Goal: Navigation & Orientation: Find specific page/section

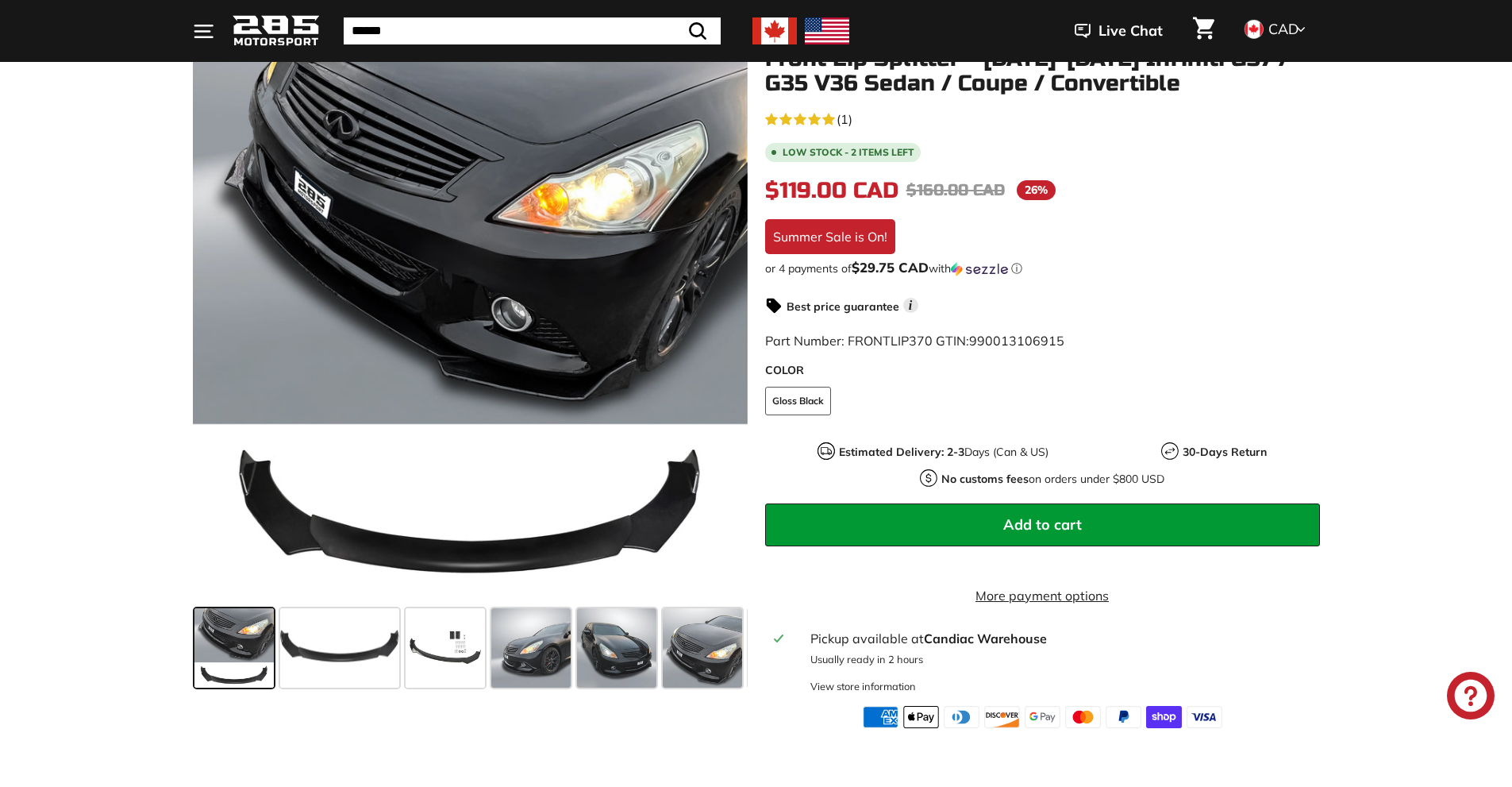
scroll to position [238, 0]
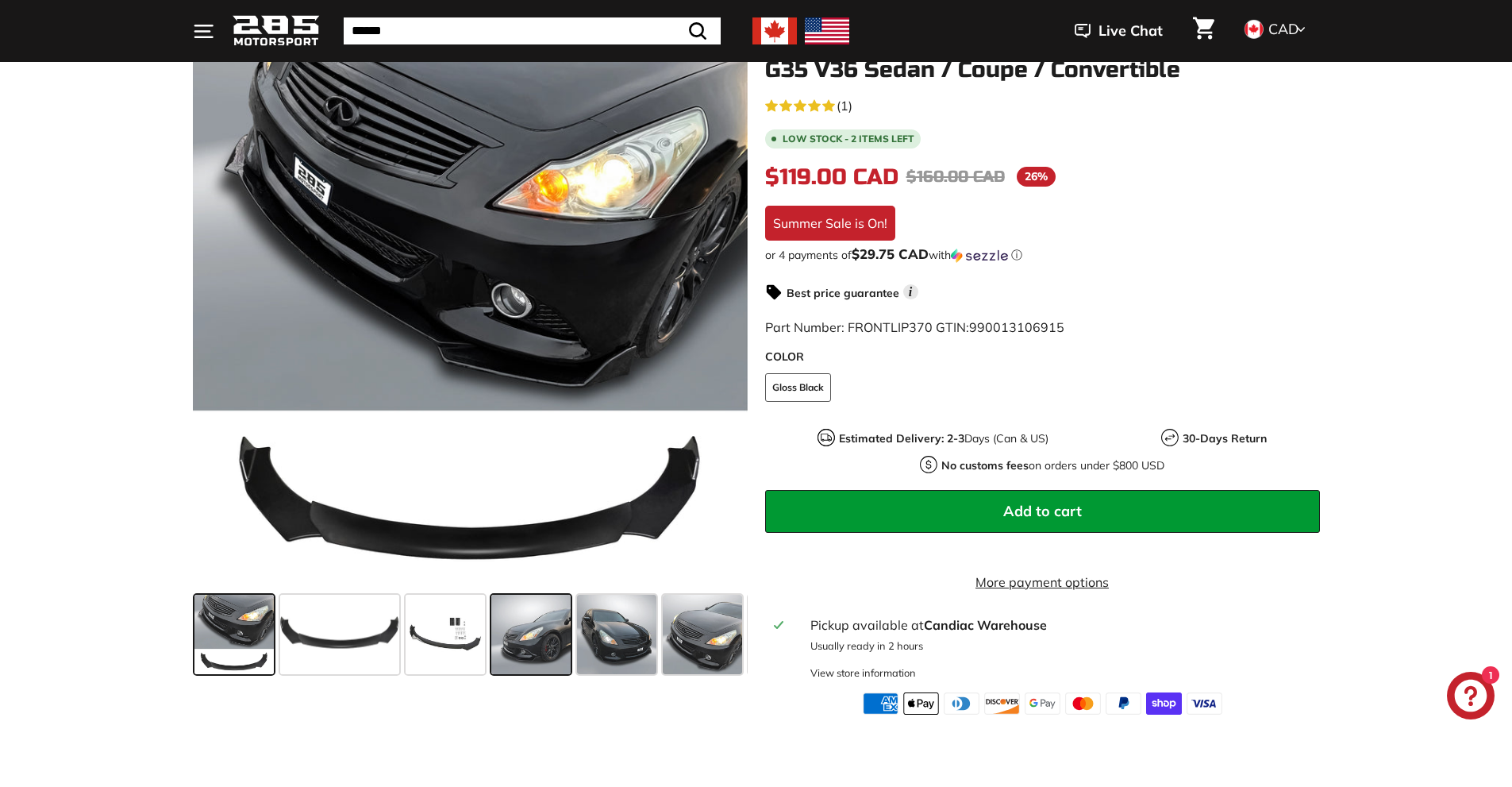
click at [547, 630] on span at bounding box center [531, 634] width 80 height 80
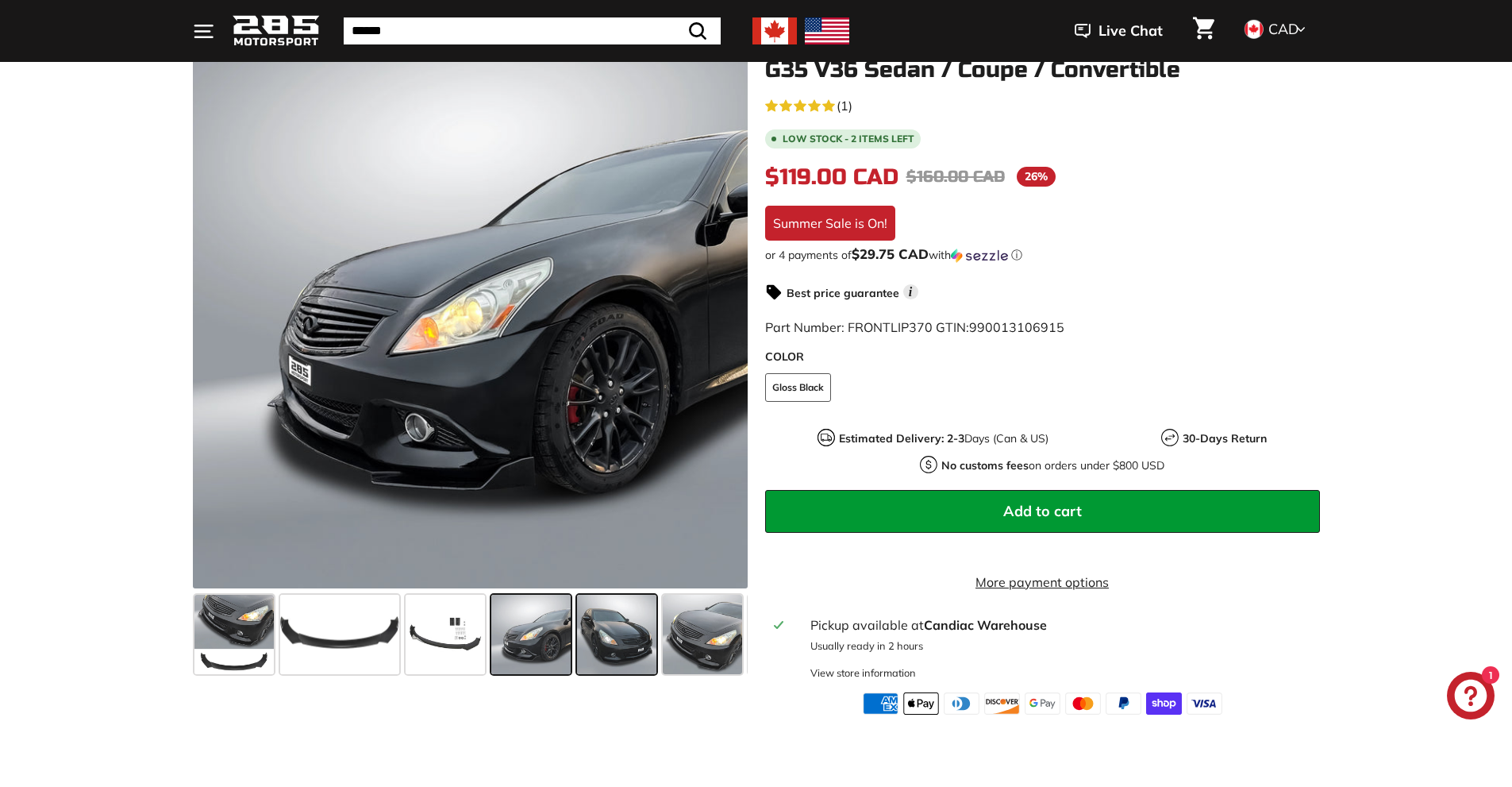
click at [637, 641] on span at bounding box center [616, 634] width 80 height 80
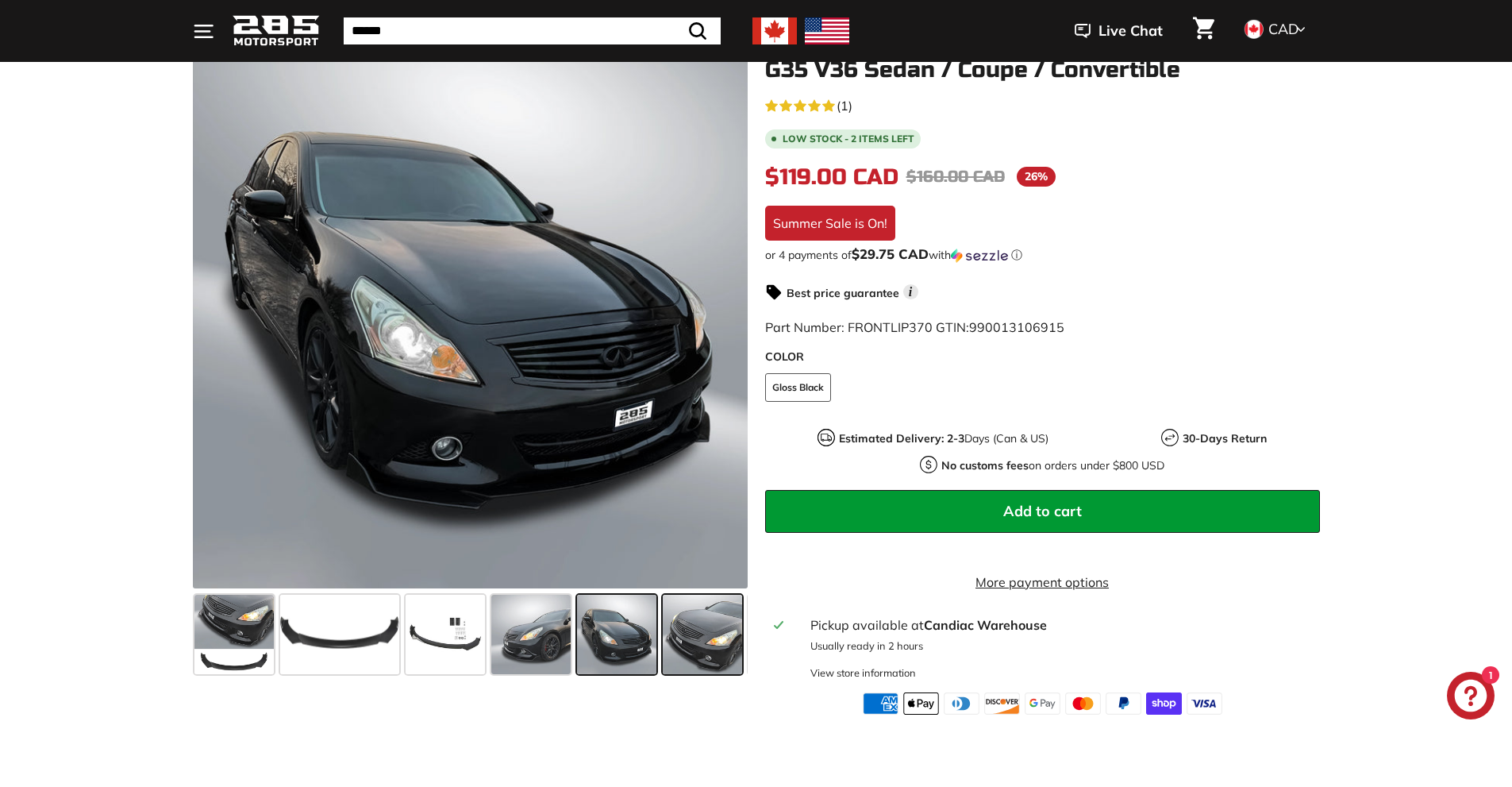
click at [706, 648] on span at bounding box center [702, 634] width 80 height 80
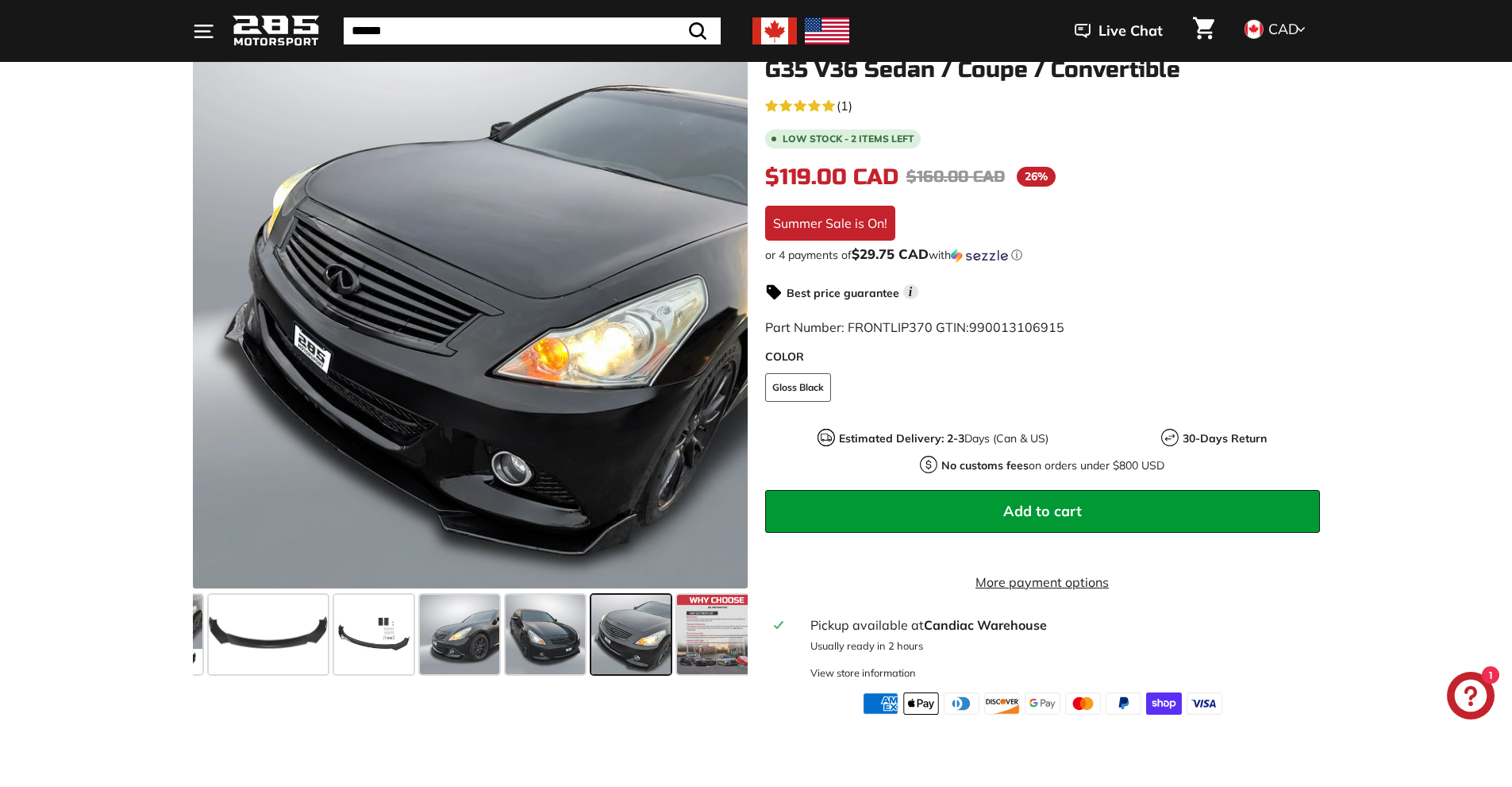
scroll to position [0, 84]
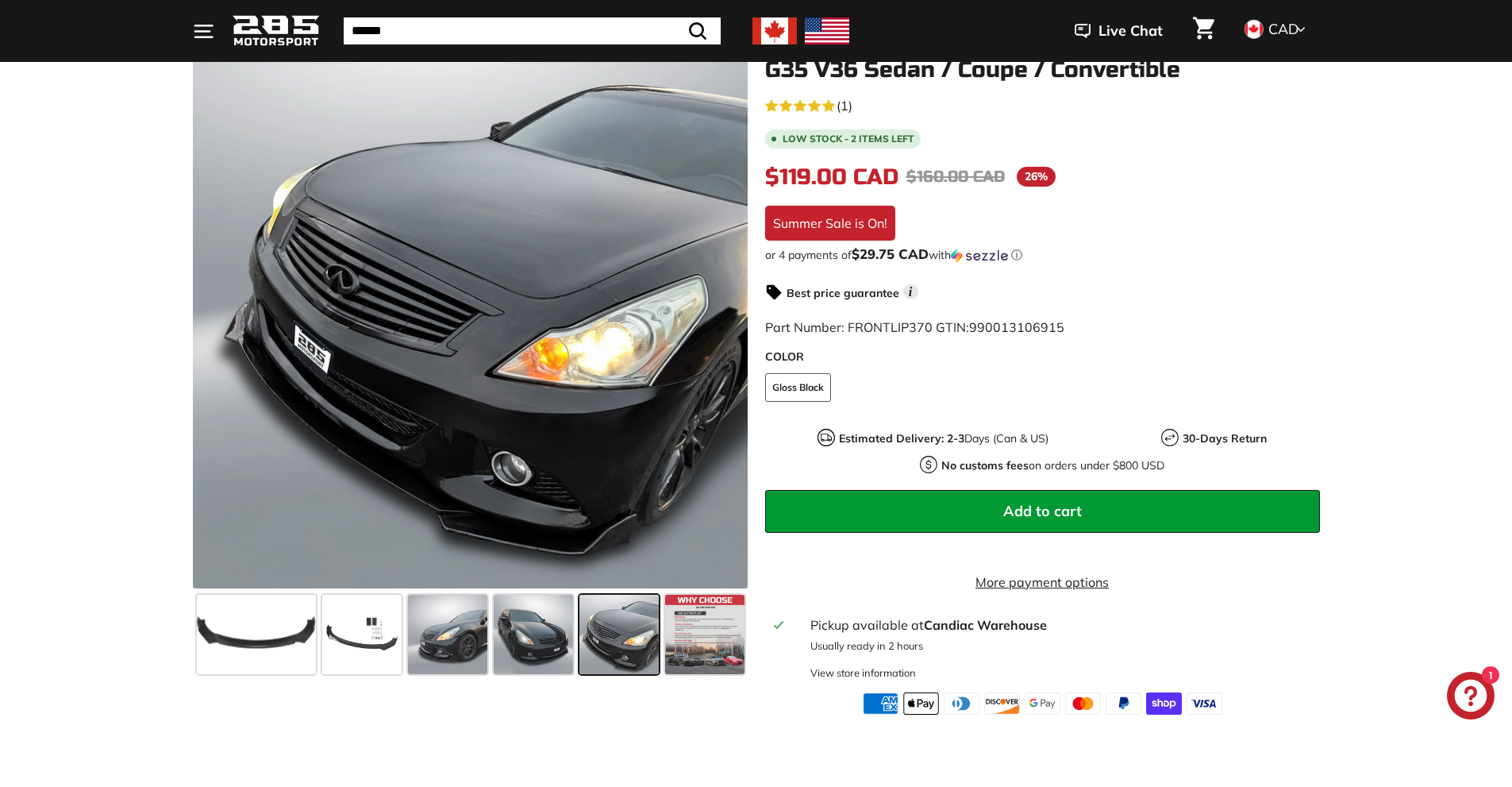
click at [595, 634] on span at bounding box center [619, 634] width 80 height 80
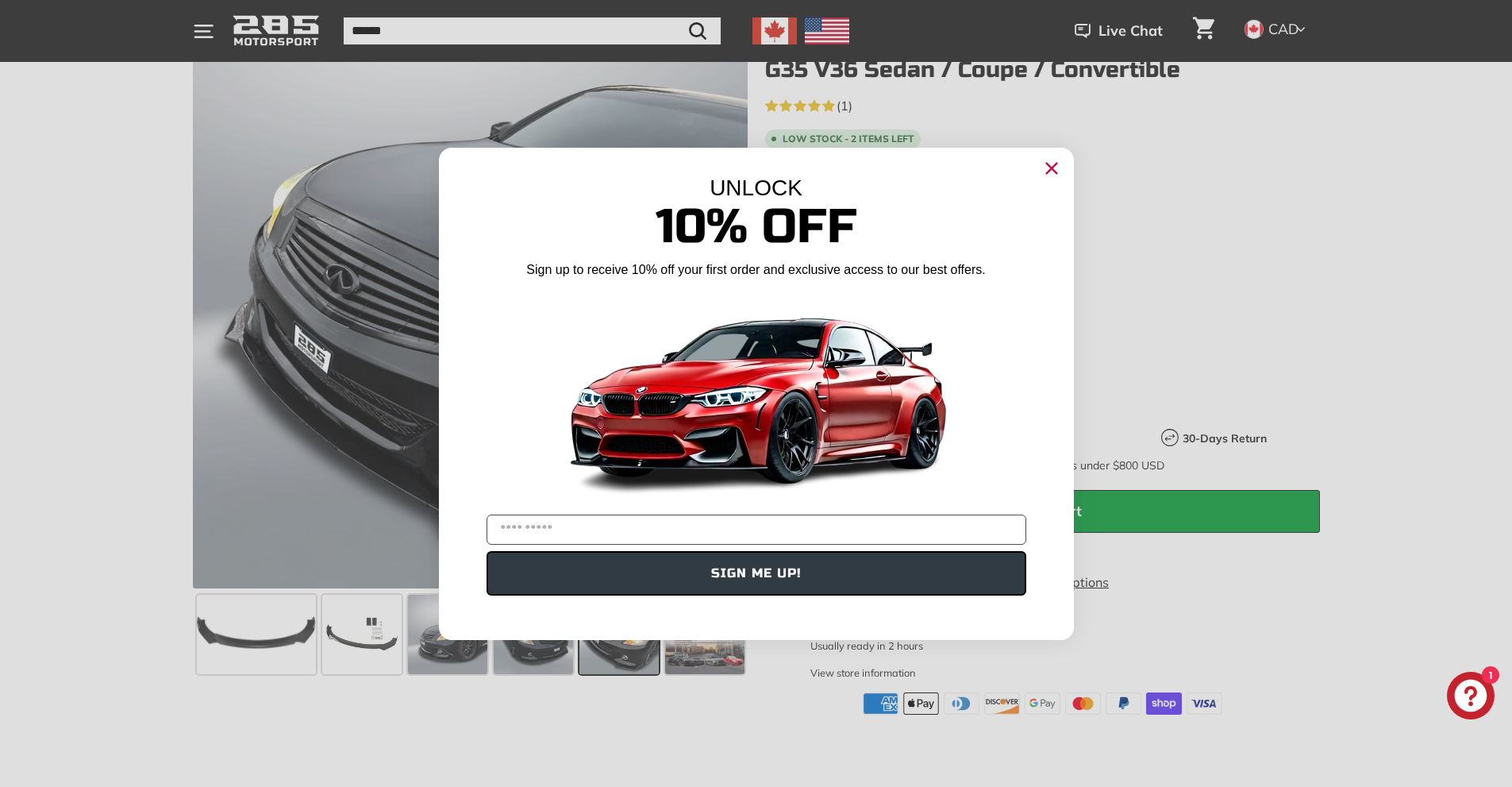
click at [721, 656] on div "Close dialog UNLOCK 10% Off Sign up to receive 10% off your first order and exc…" at bounding box center [756, 393] width 1512 height 787
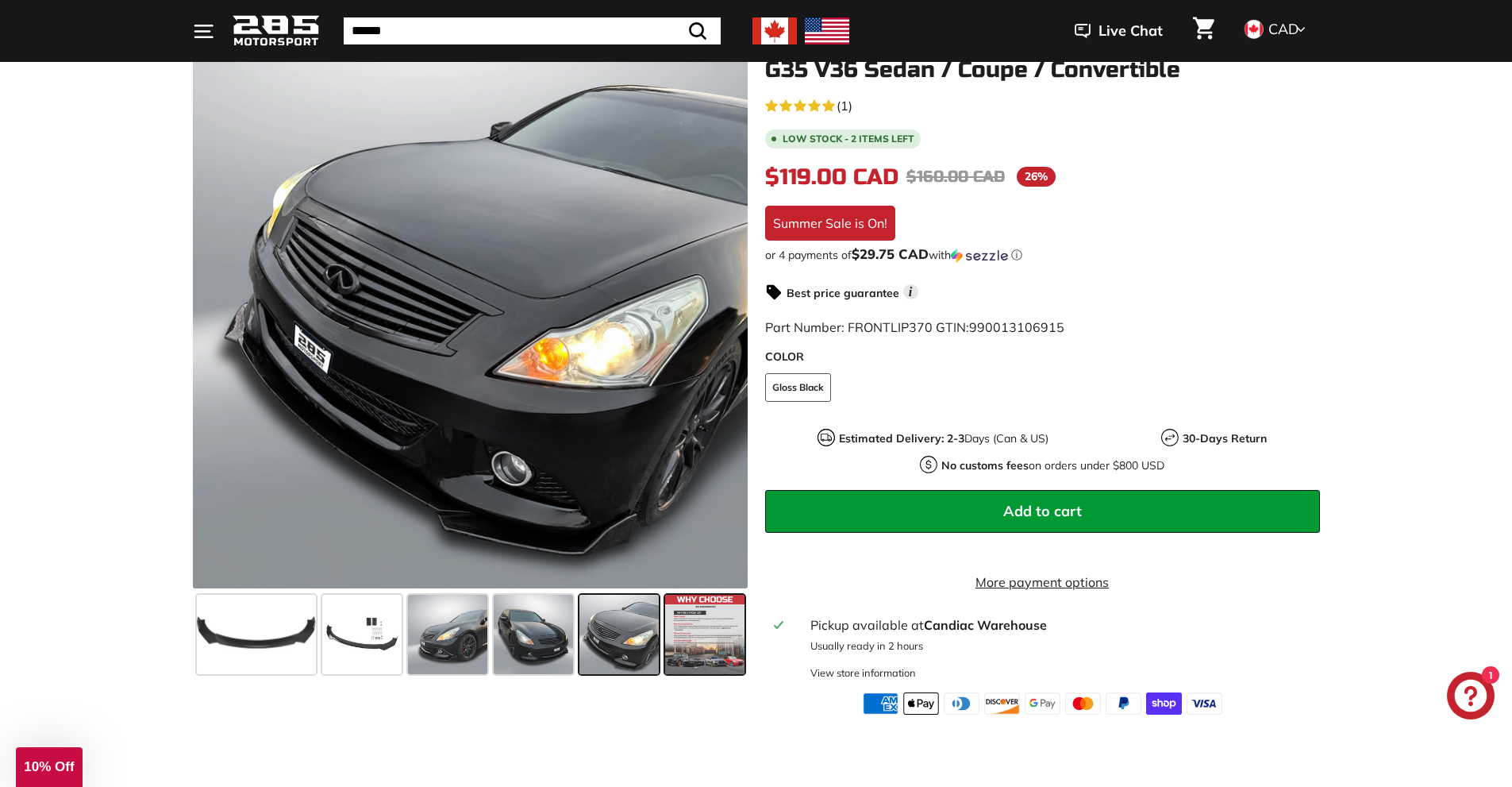
click at [718, 659] on span at bounding box center [705, 634] width 80 height 80
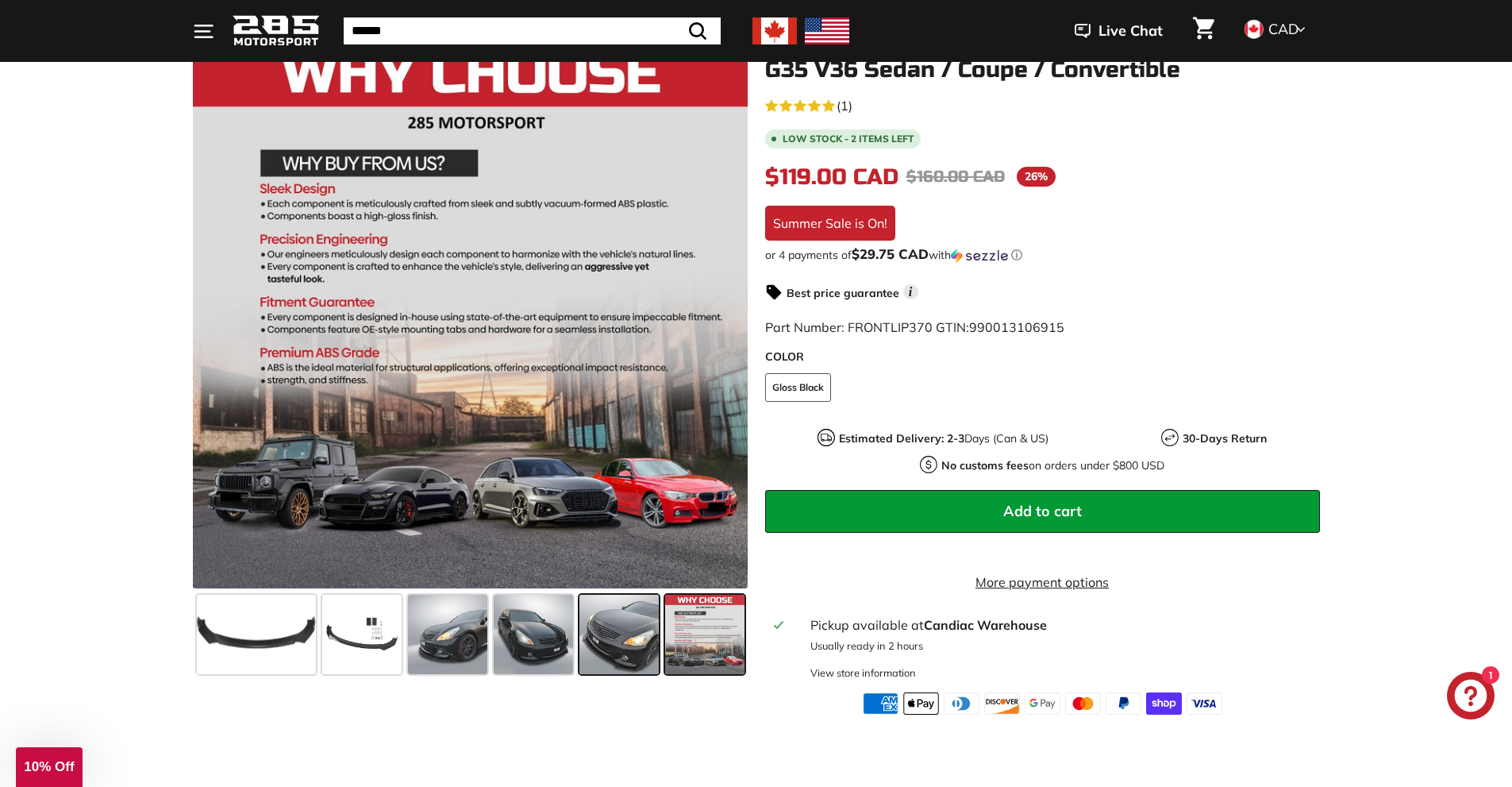
click at [623, 651] on span at bounding box center [619, 634] width 80 height 80
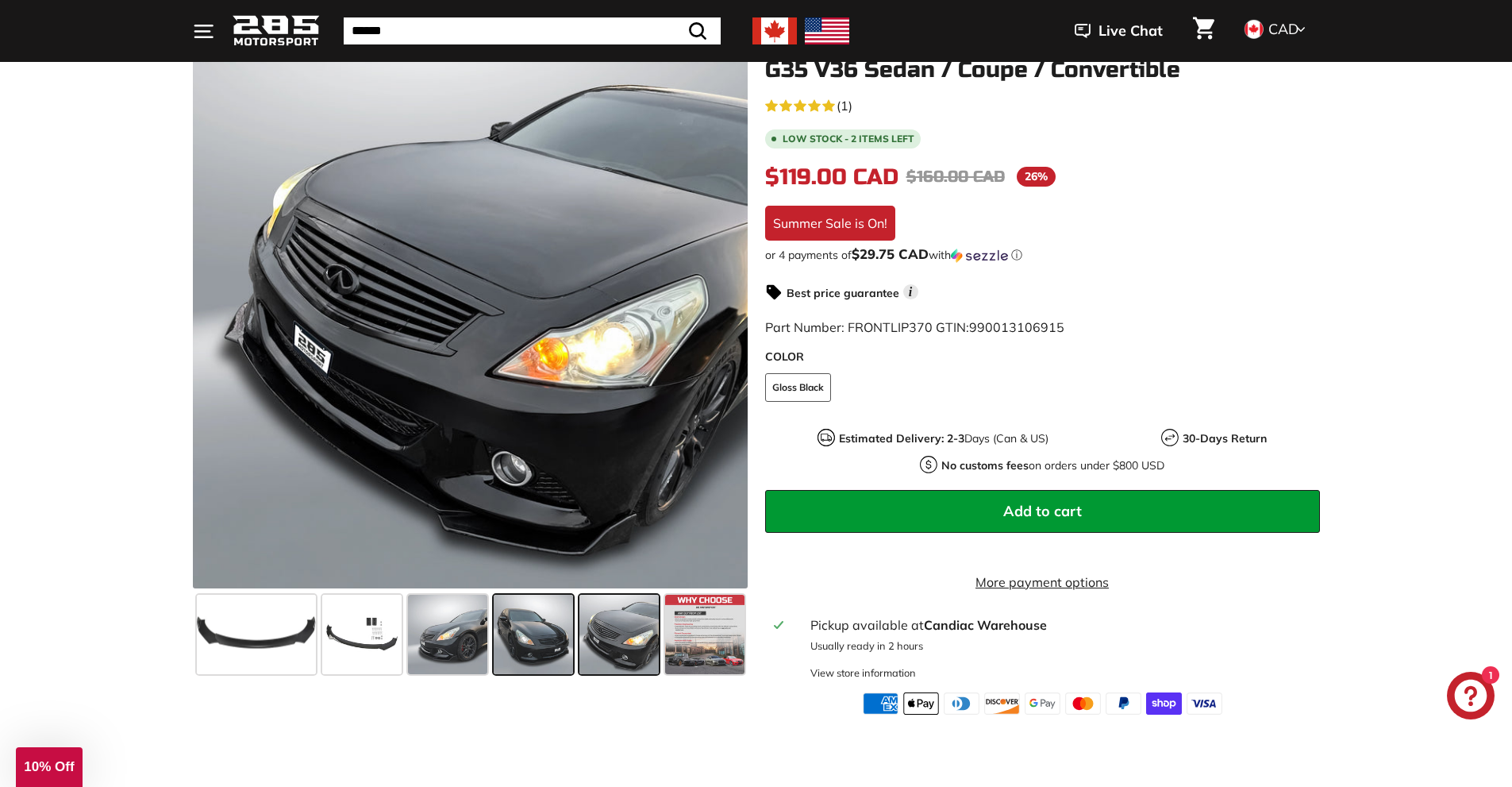
click at [573, 642] on div at bounding box center [533, 634] width 86 height 86
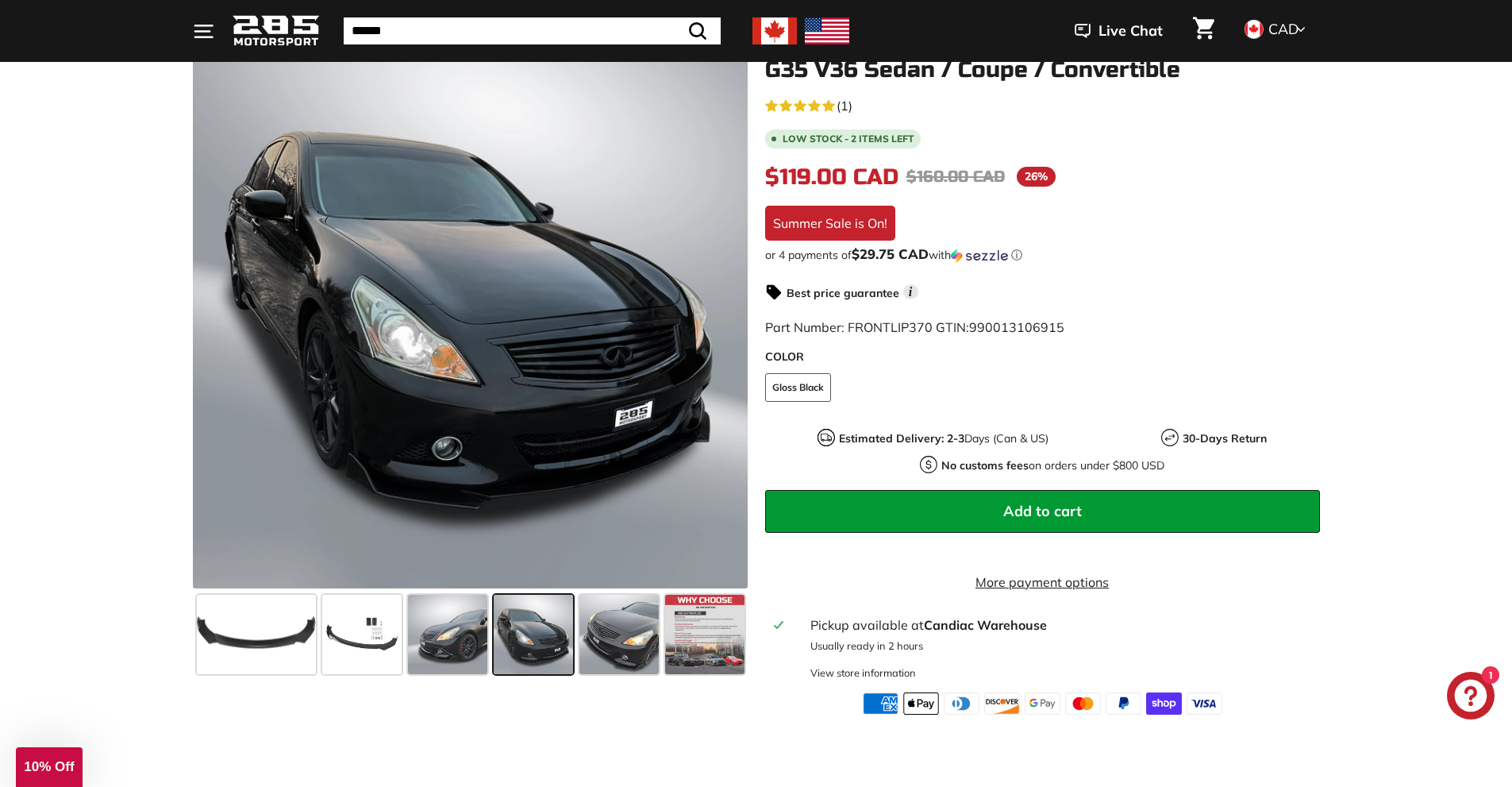
click at [527, 642] on span at bounding box center [534, 634] width 80 height 80
click at [483, 645] on span at bounding box center [447, 634] width 80 height 80
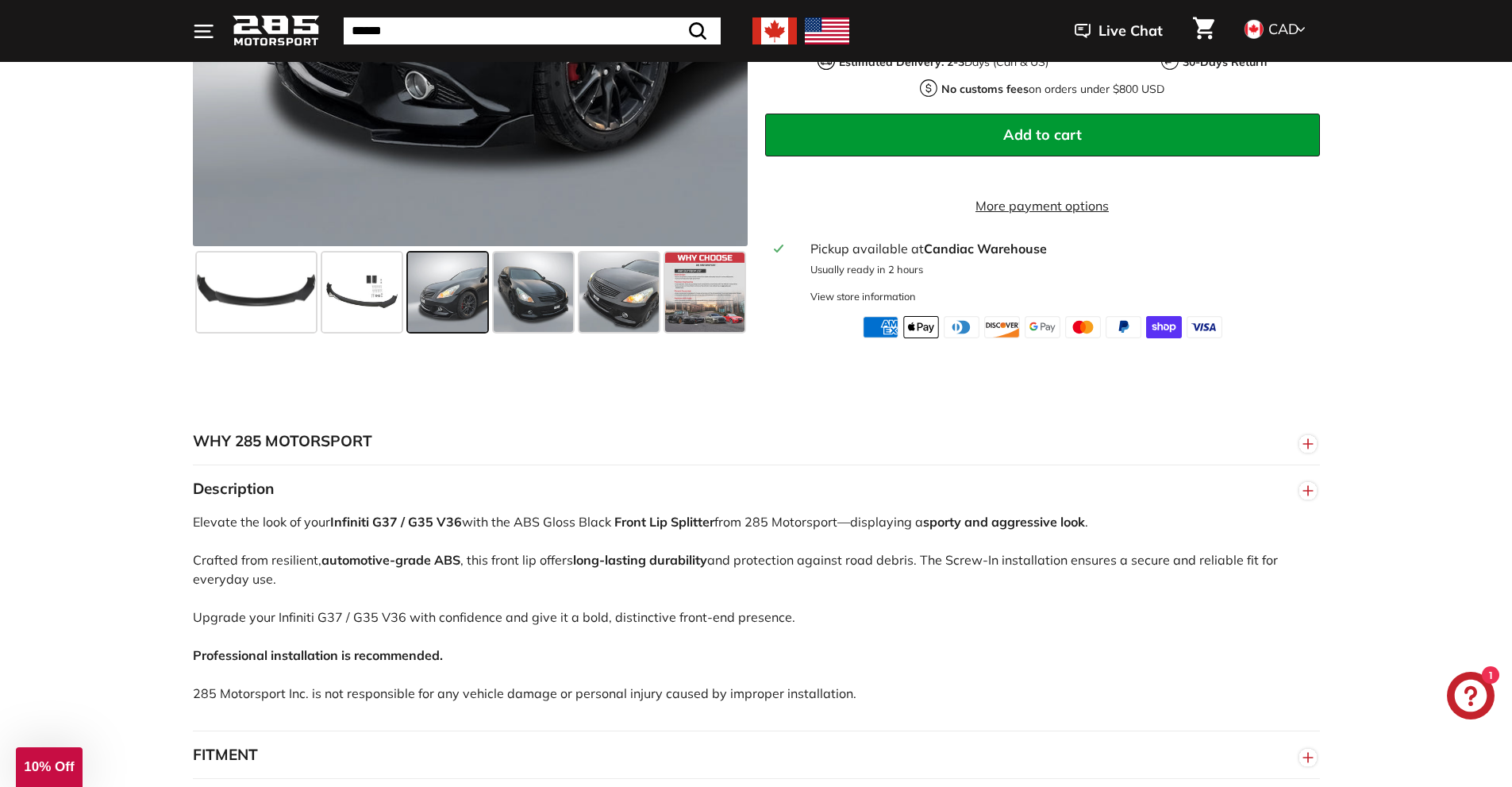
scroll to position [874, 0]
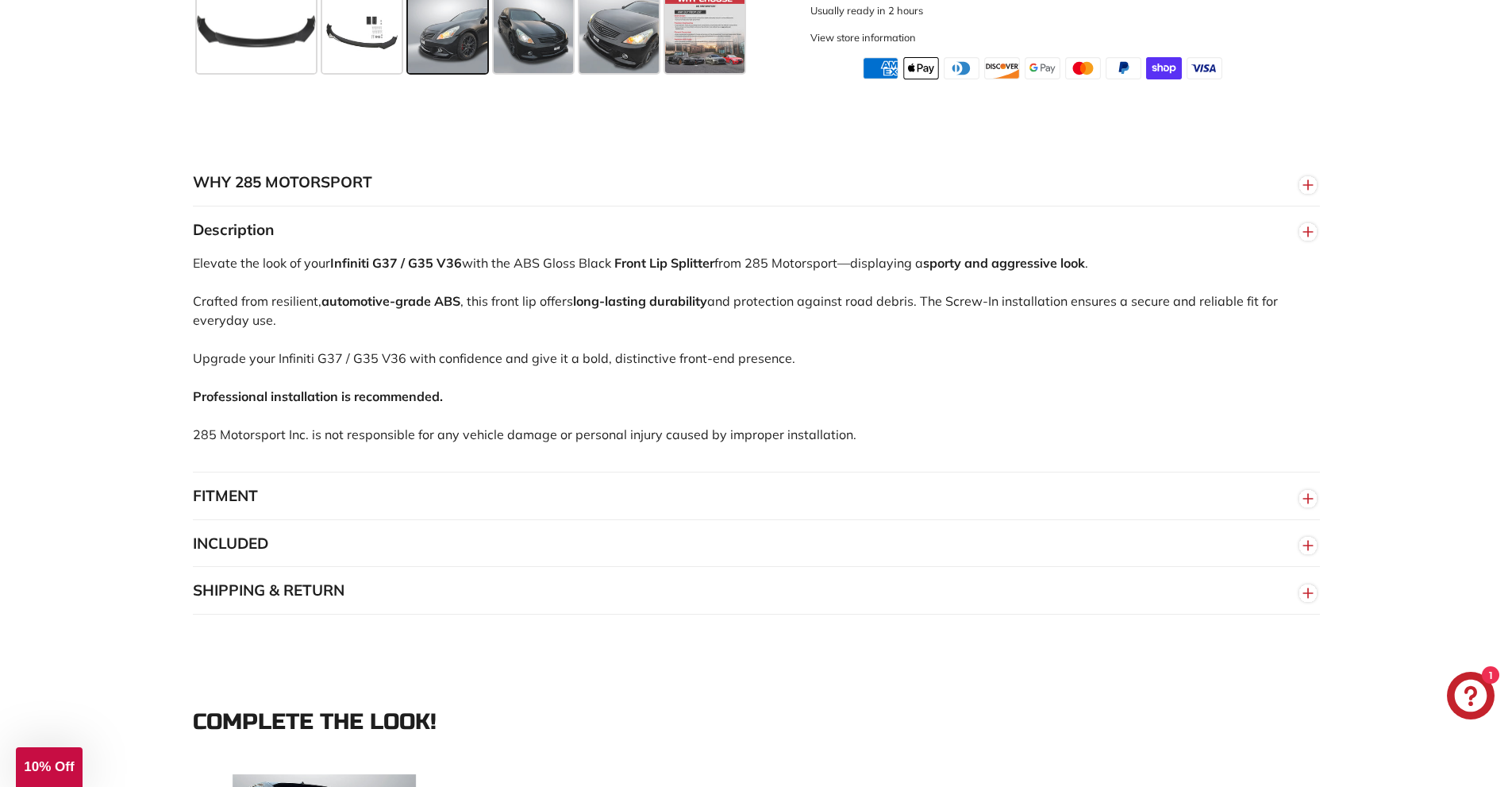
click at [515, 512] on button "FITMENT" at bounding box center [756, 496] width 1127 height 48
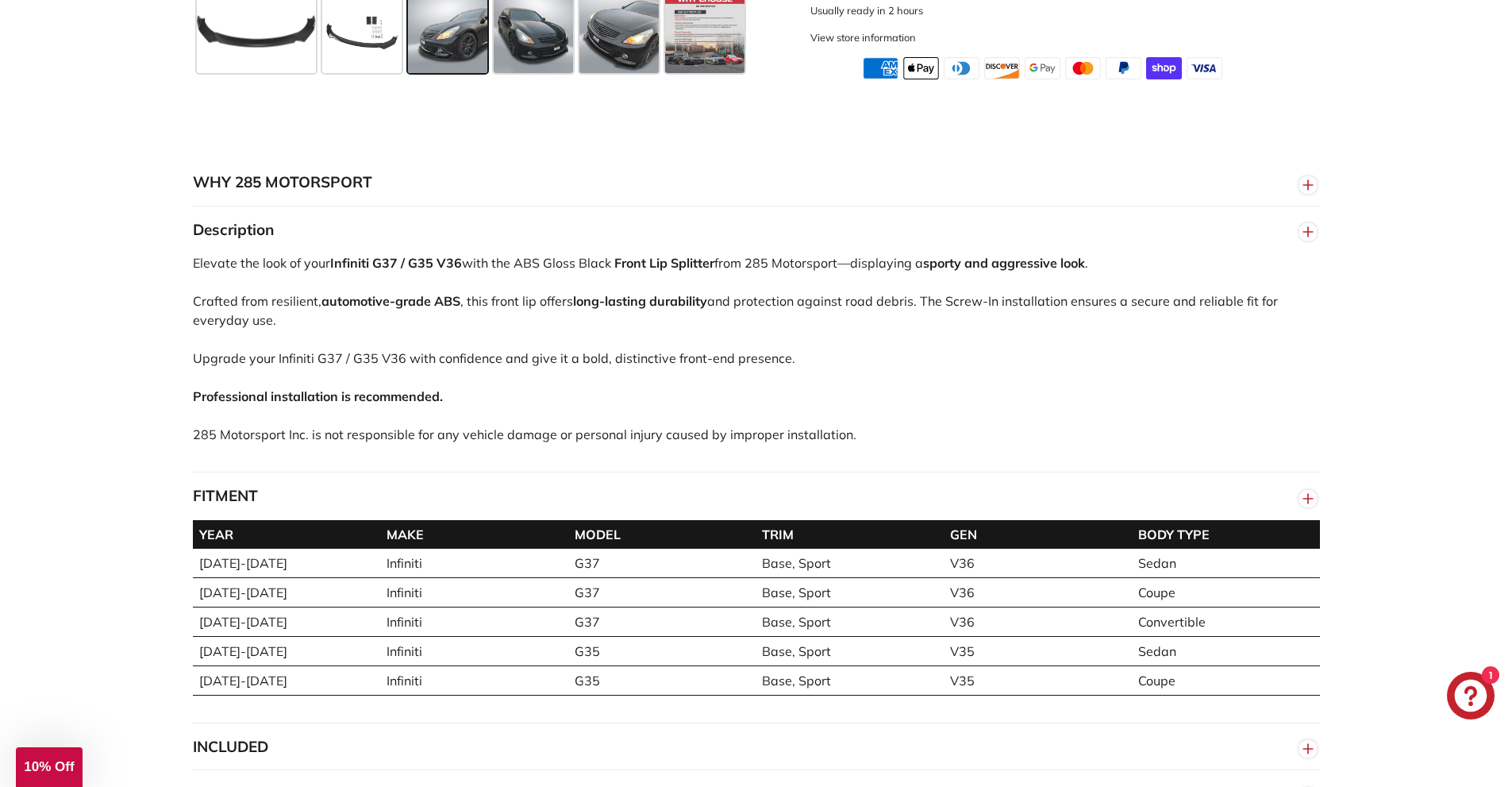
click at [496, 512] on button "FITMENT" at bounding box center [756, 496] width 1127 height 48
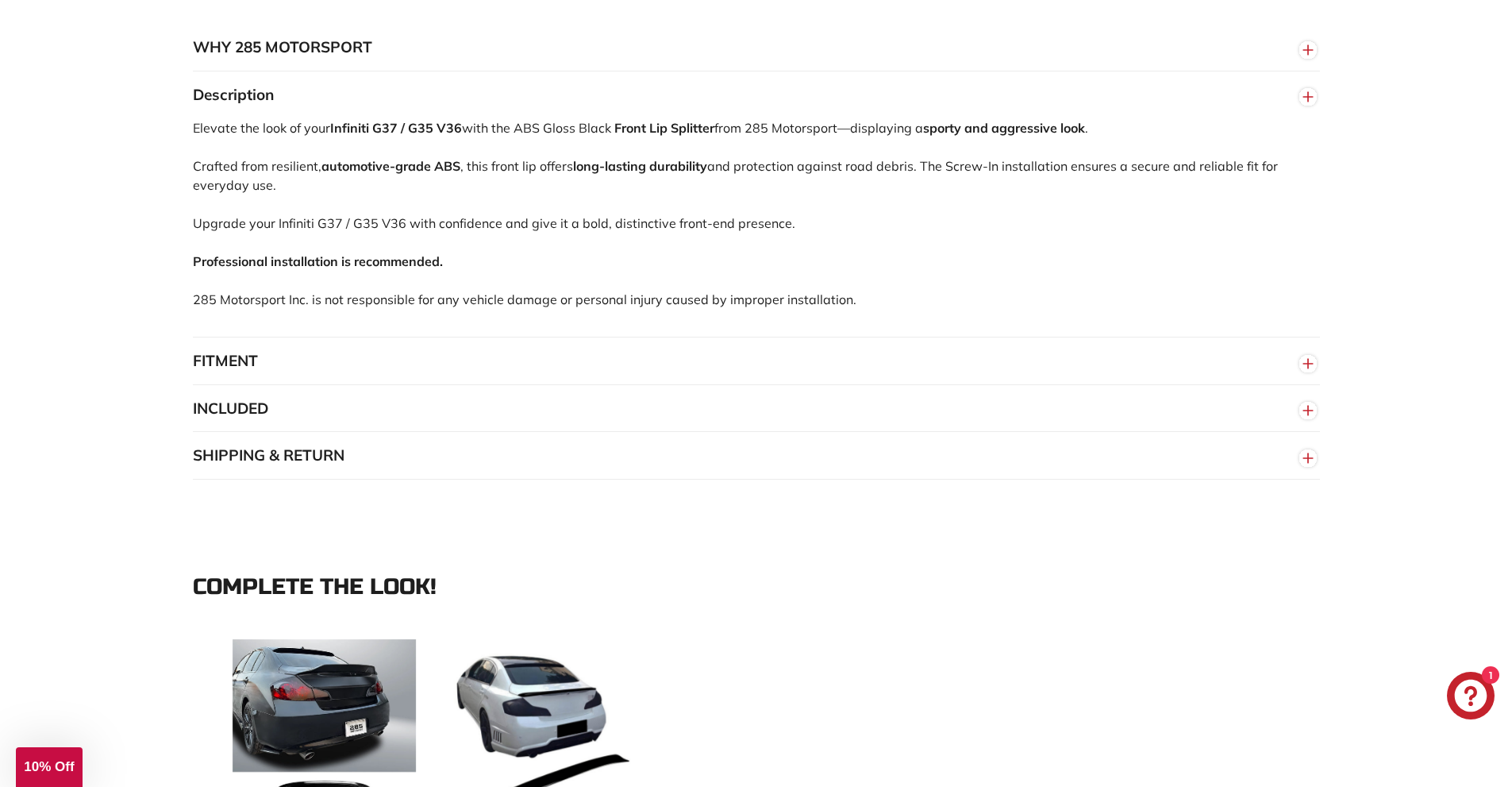
scroll to position [1032, 0]
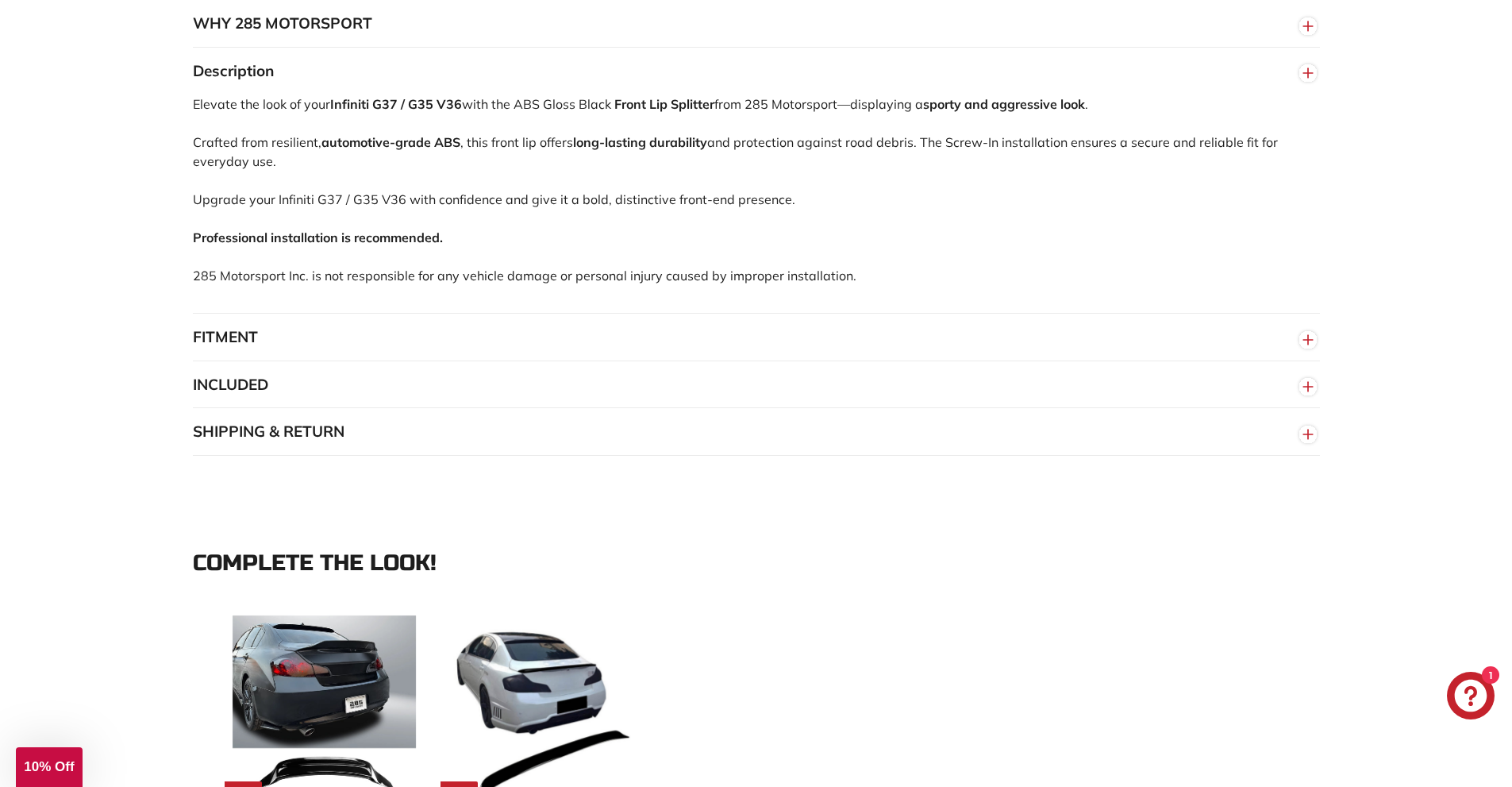
click at [462, 409] on button "INCLUDED" at bounding box center [756, 384] width 1127 height 48
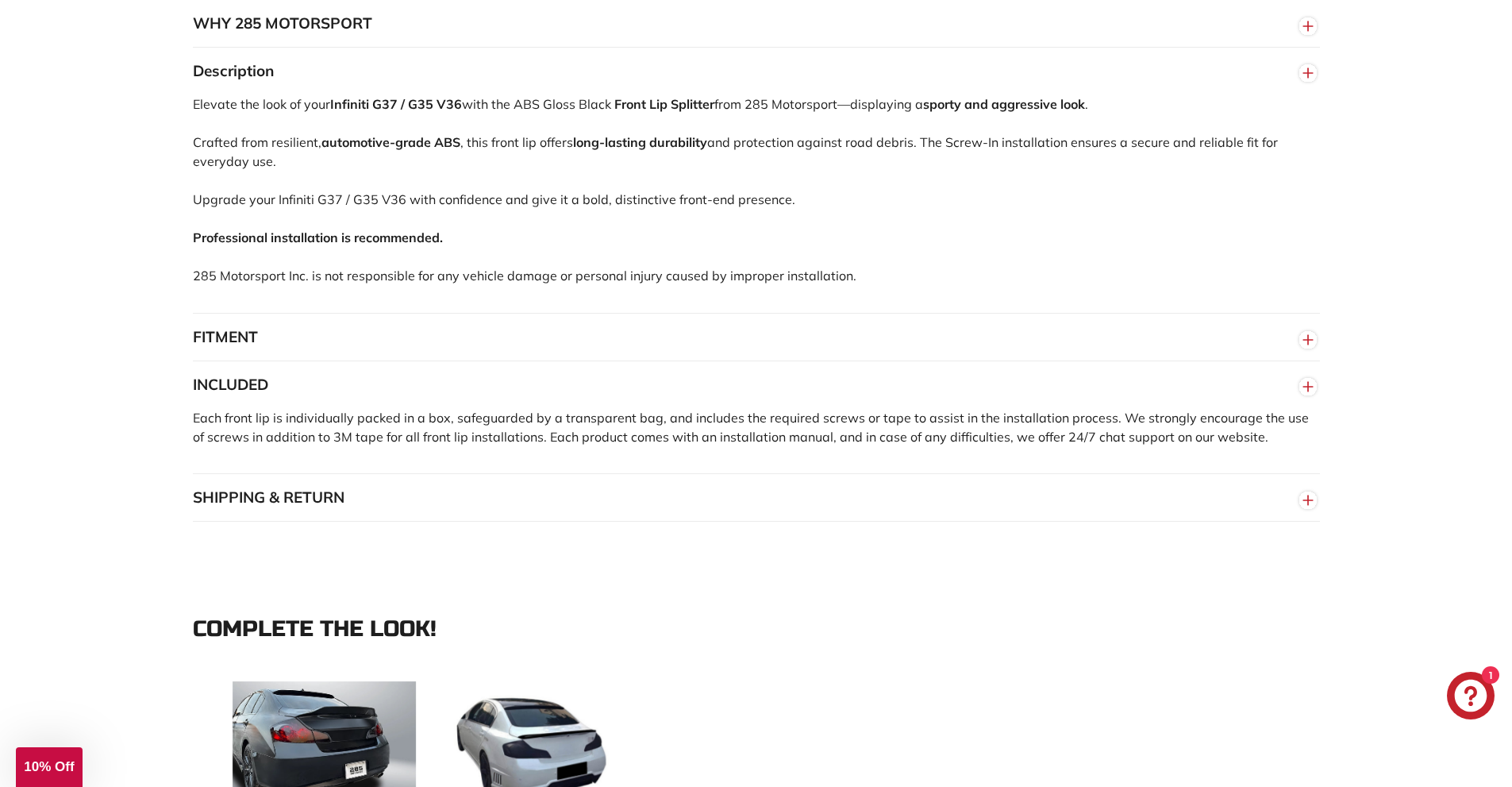
click at [442, 361] on button "FITMENT" at bounding box center [756, 337] width 1127 height 48
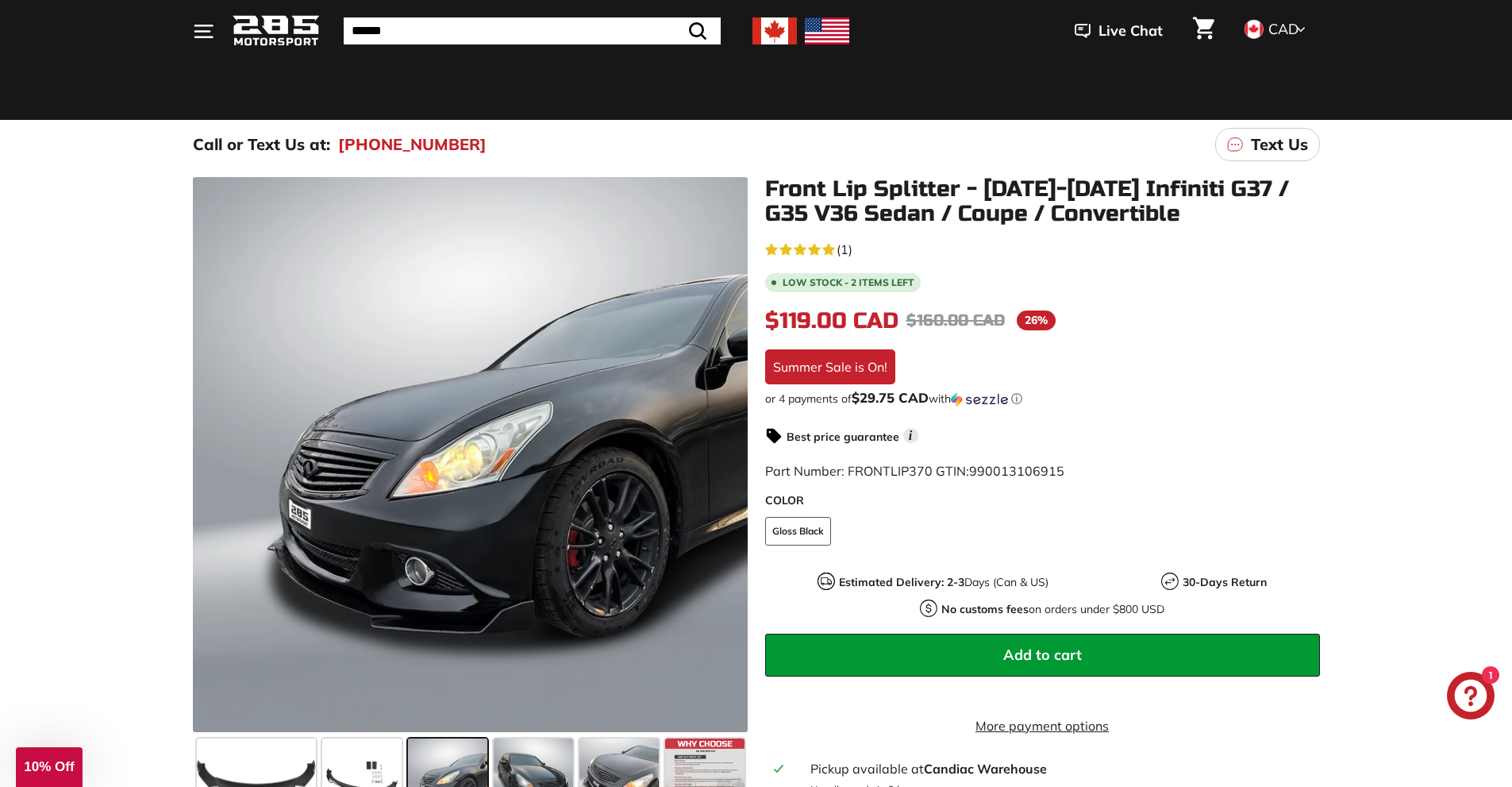
scroll to position [0, 0]
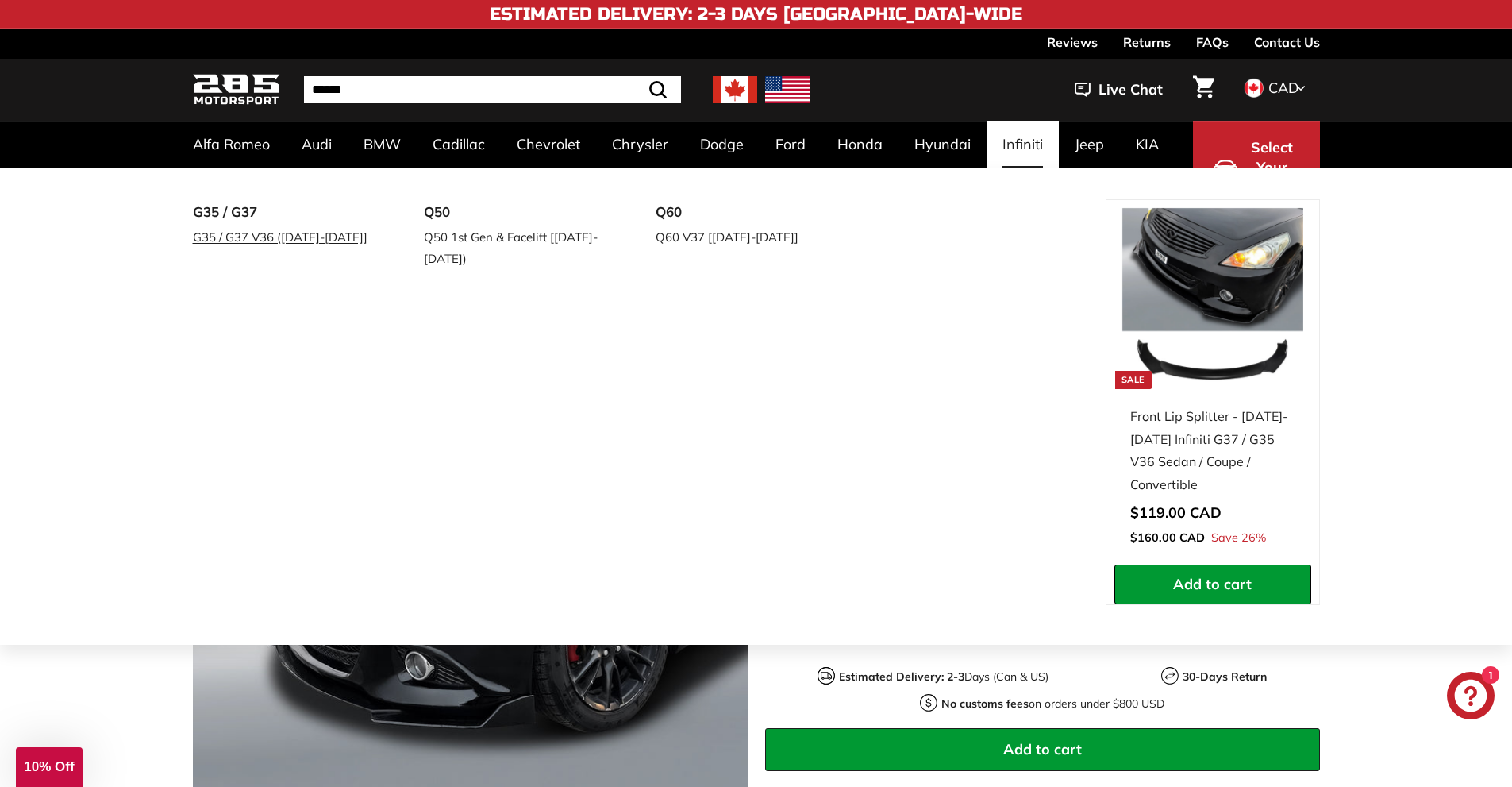
click at [272, 238] on link "G35 / G37 V36 ([DATE]-[DATE]]" at bounding box center [286, 237] width 188 height 23
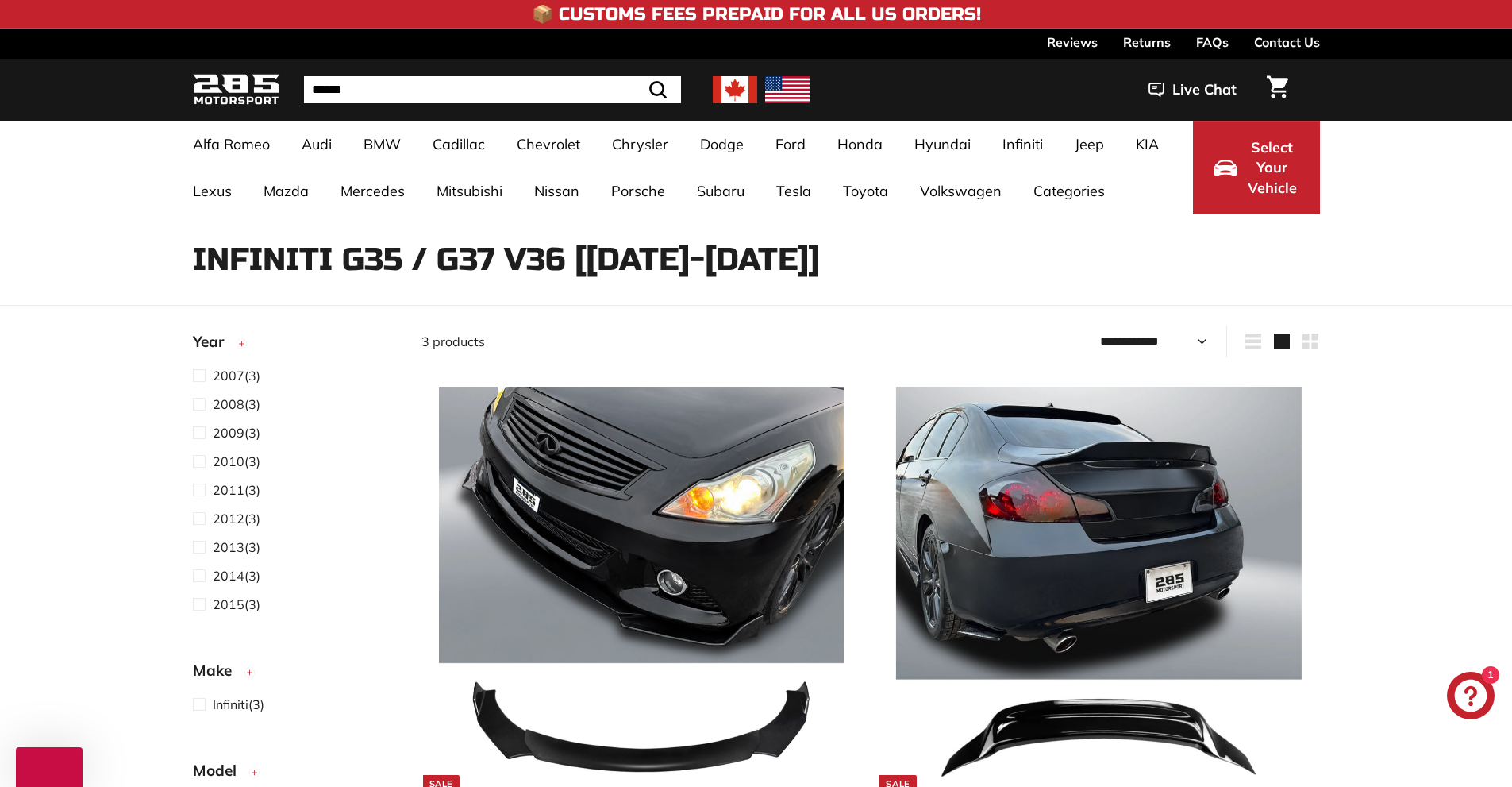
select select "**********"
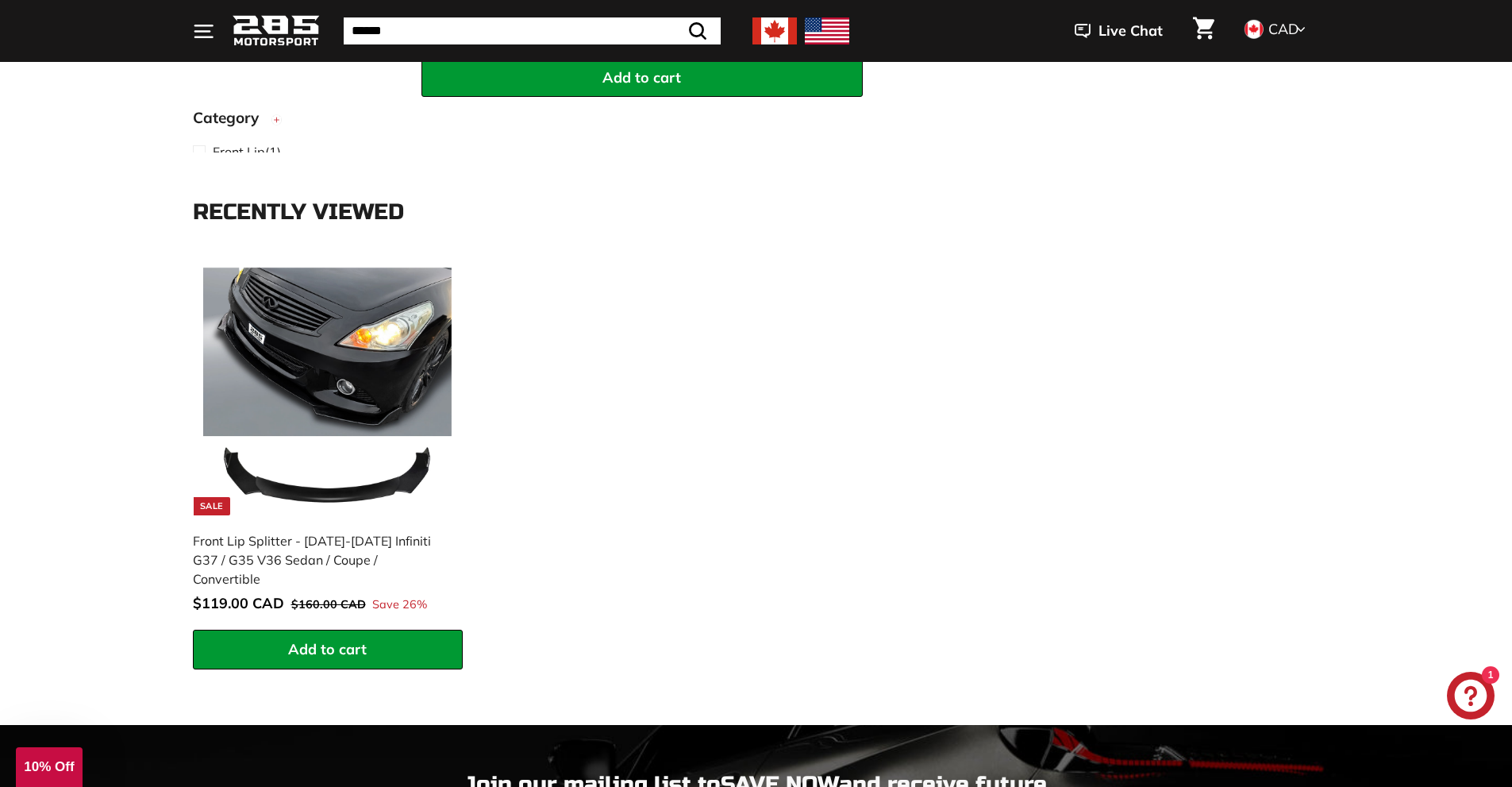
scroll to position [1746, 0]
